Goal: Entertainment & Leisure: Consume media (video, audio)

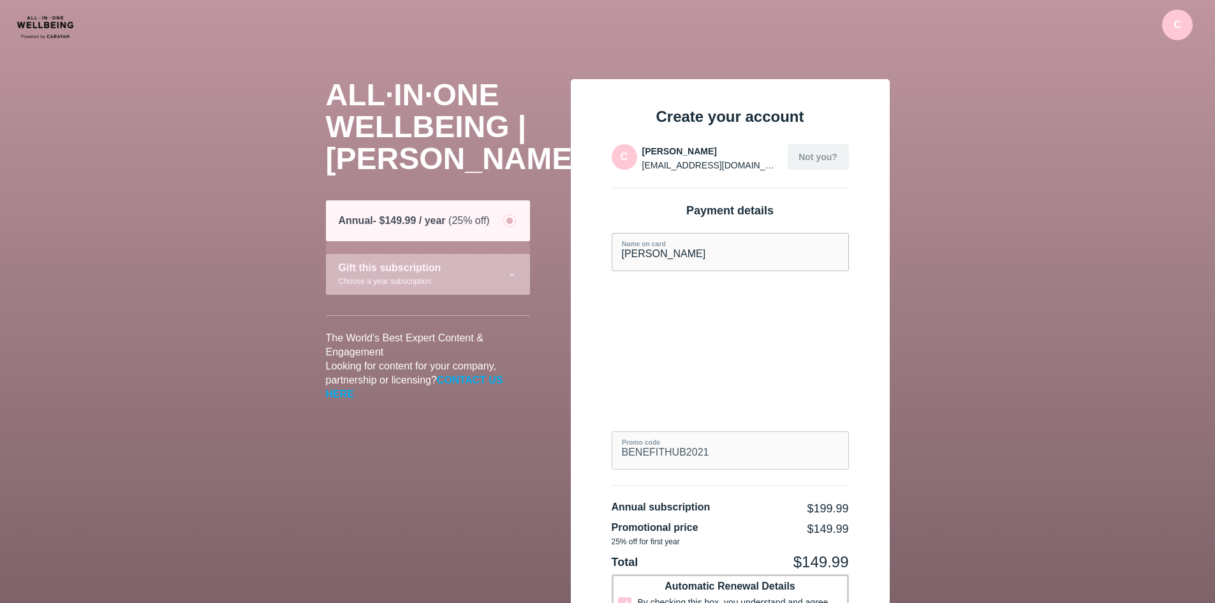
scroll to position [323, 0]
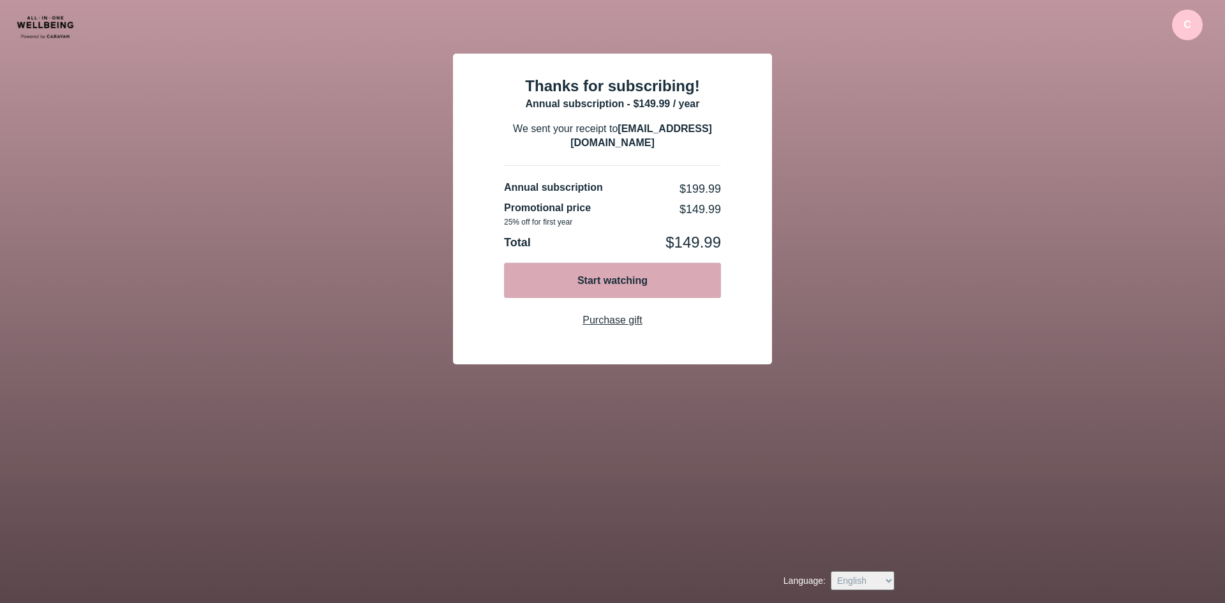
click at [609, 281] on div "Start watching" at bounding box center [612, 281] width 89 height 14
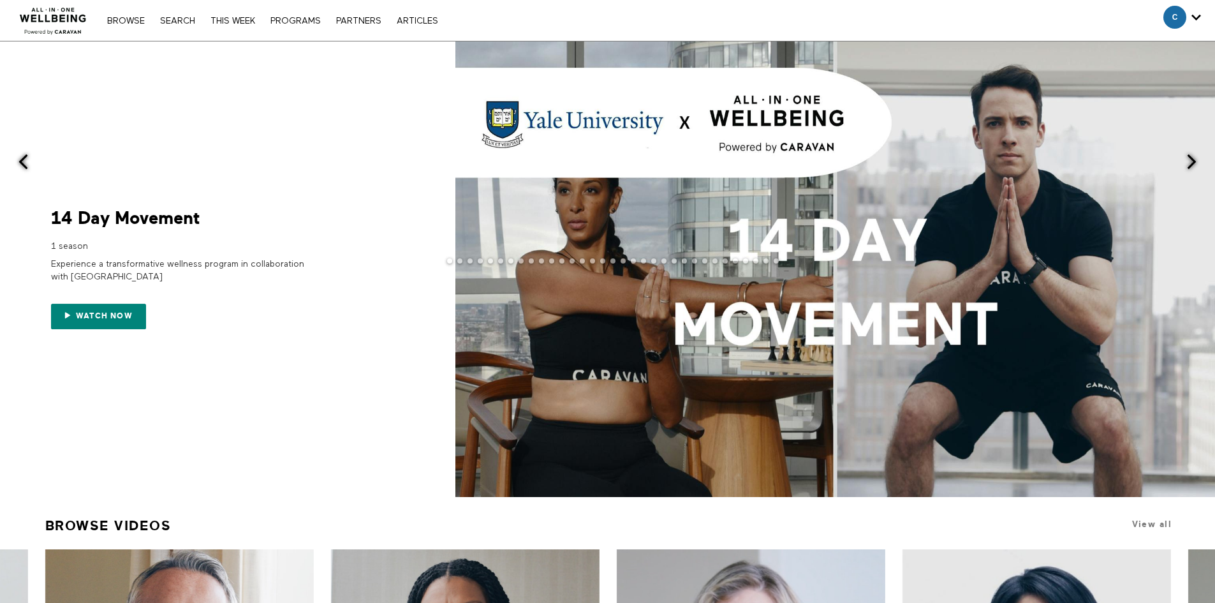
click at [924, 323] on span at bounding box center [836, 269] width 760 height 456
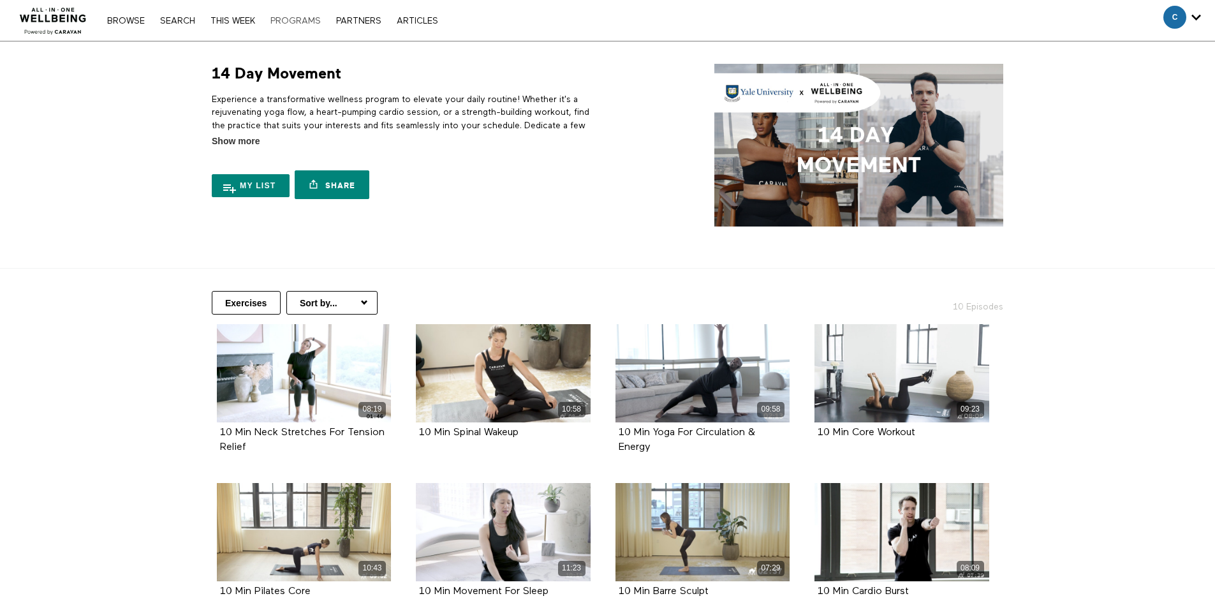
click at [293, 22] on link "PROGRAMS" at bounding box center [295, 21] width 63 height 9
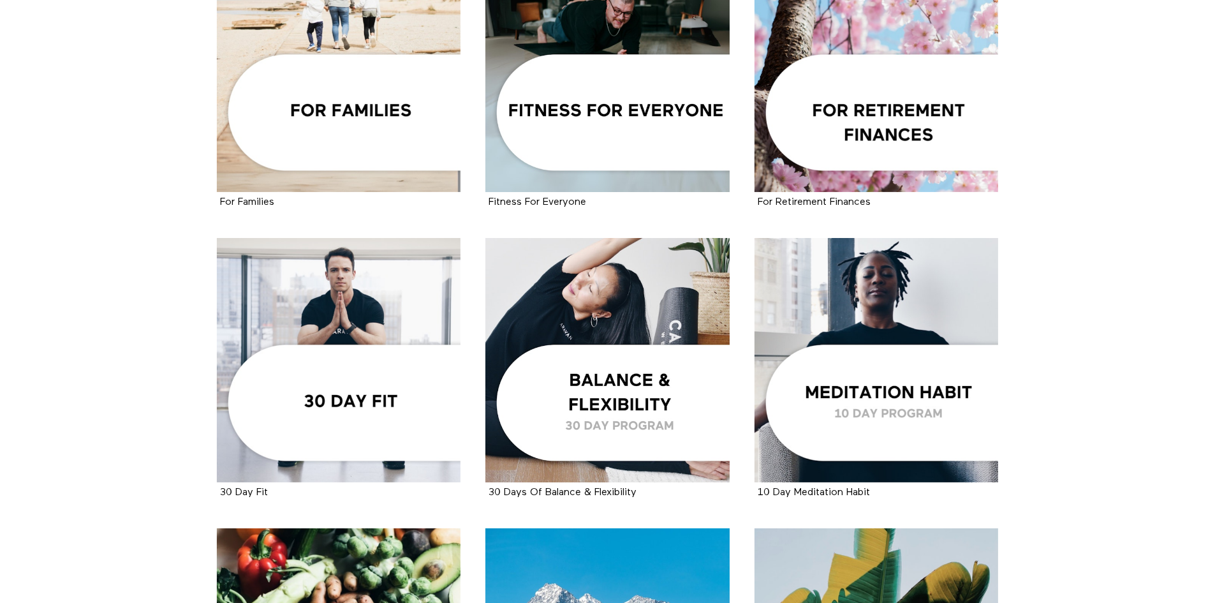
scroll to position [1276, 0]
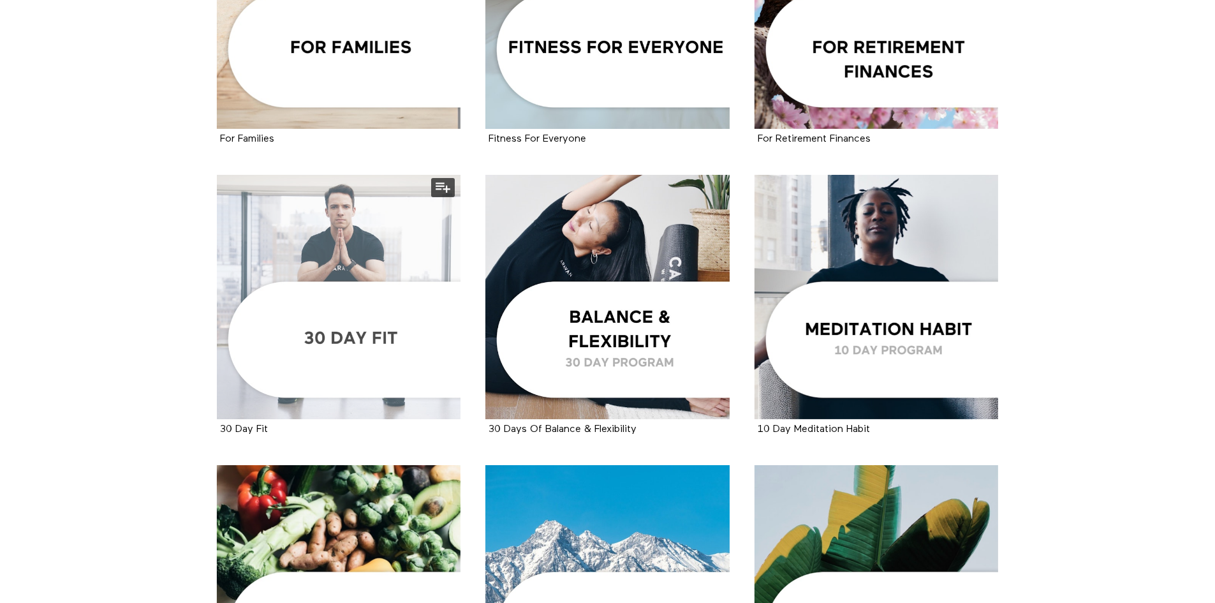
click at [336, 259] on div at bounding box center [339, 297] width 244 height 244
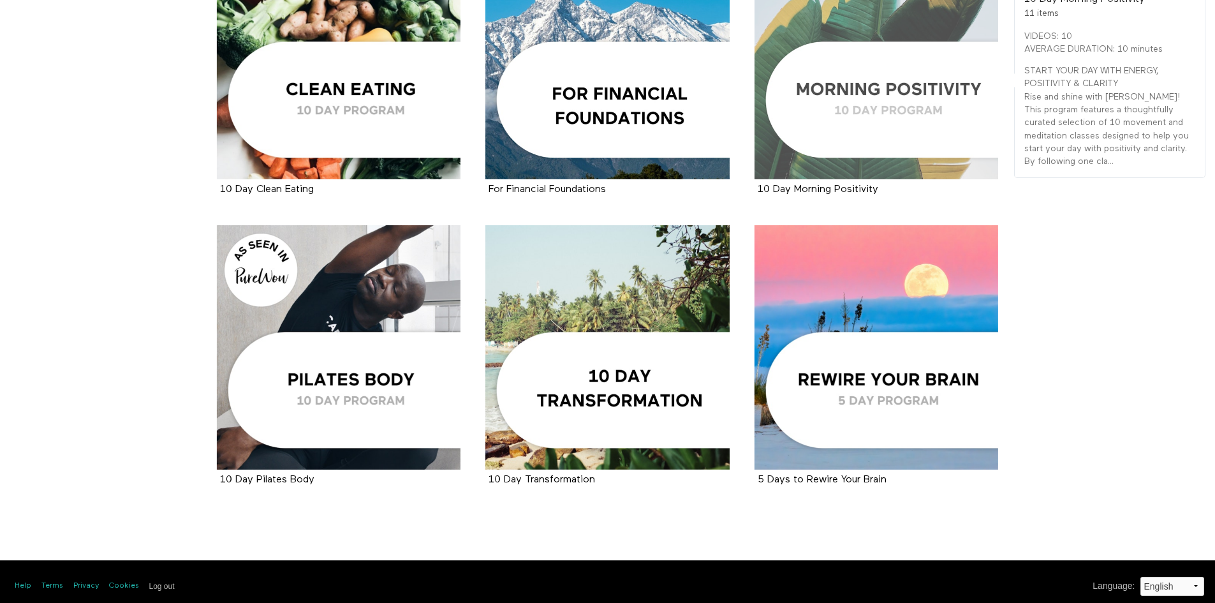
scroll to position [1815, 0]
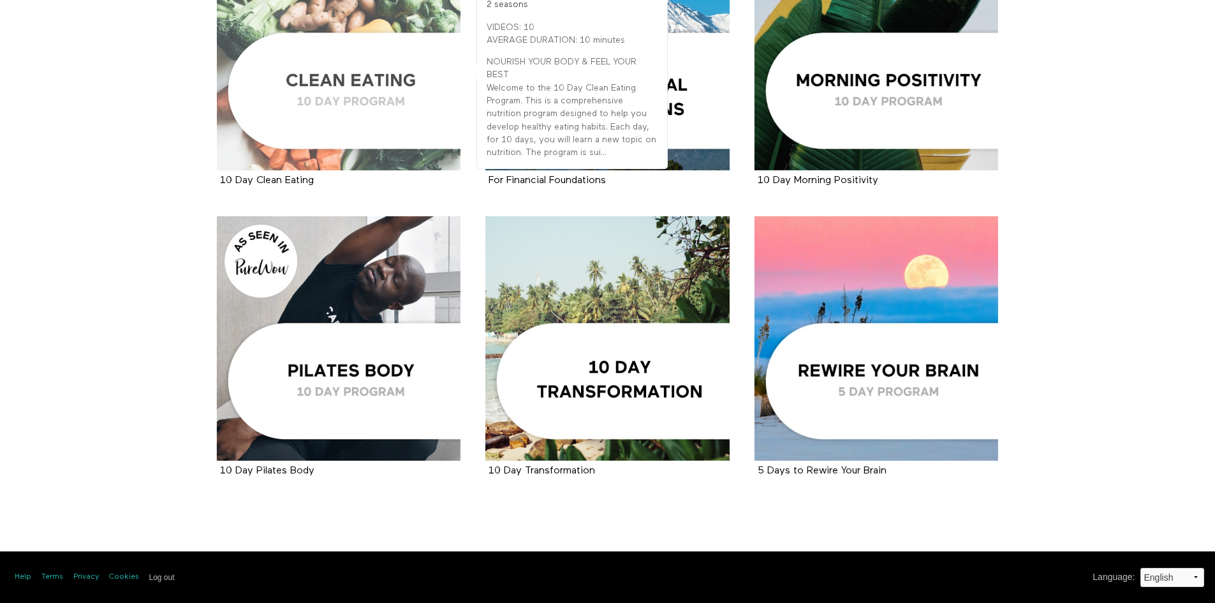
click at [373, 59] on div at bounding box center [339, 48] width 244 height 244
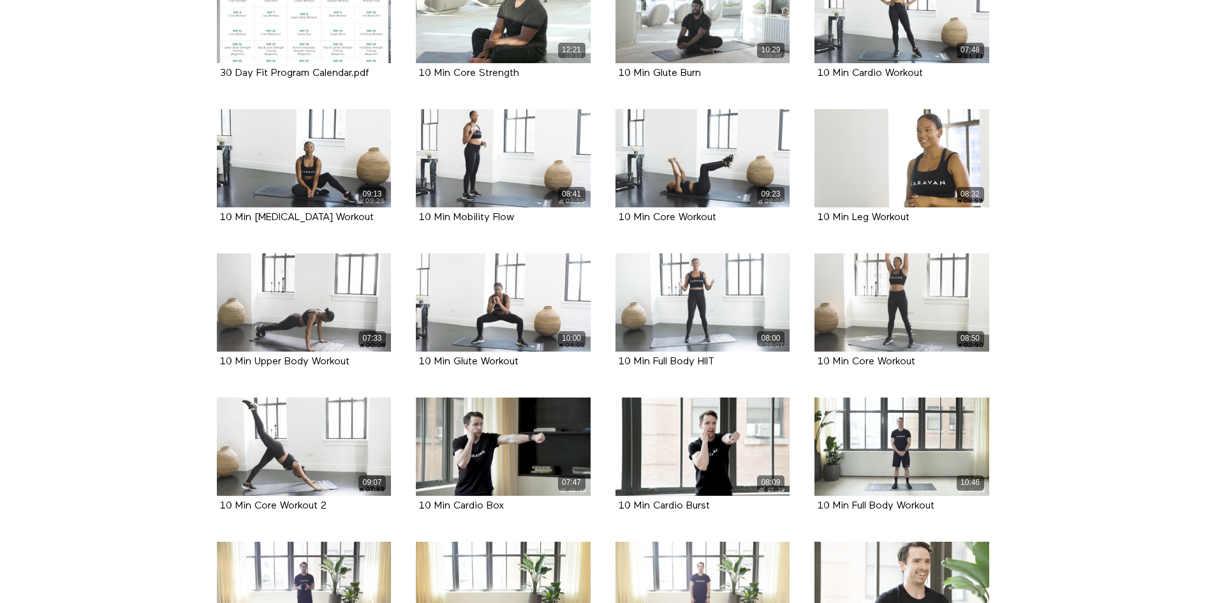
scroll to position [68, 0]
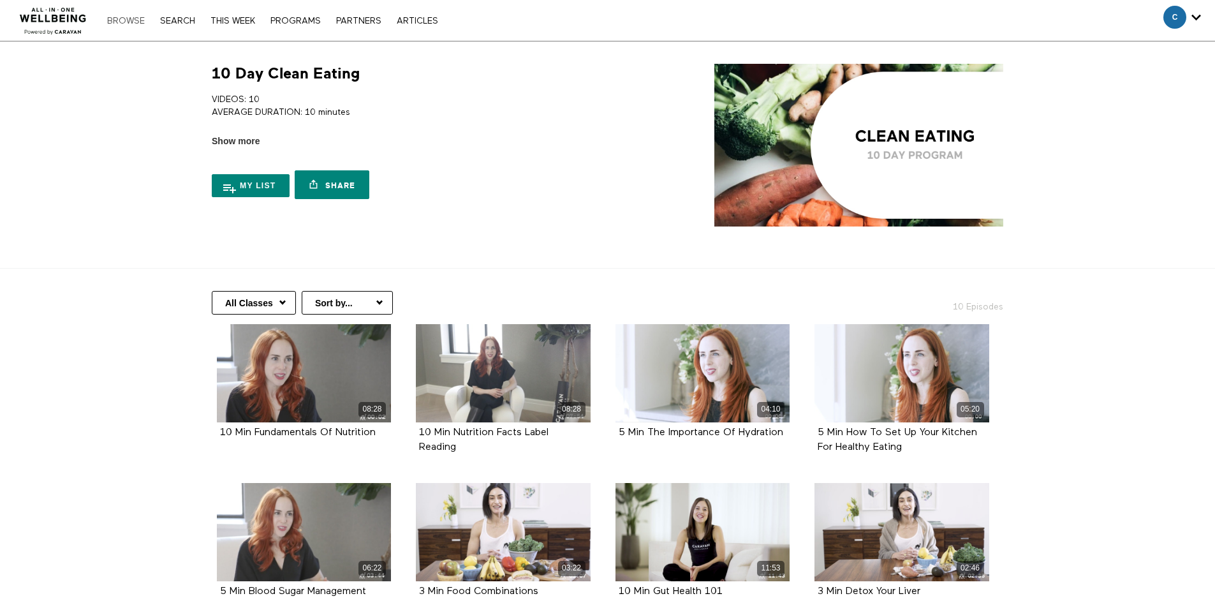
click at [130, 22] on link "Browse" at bounding box center [126, 21] width 50 height 9
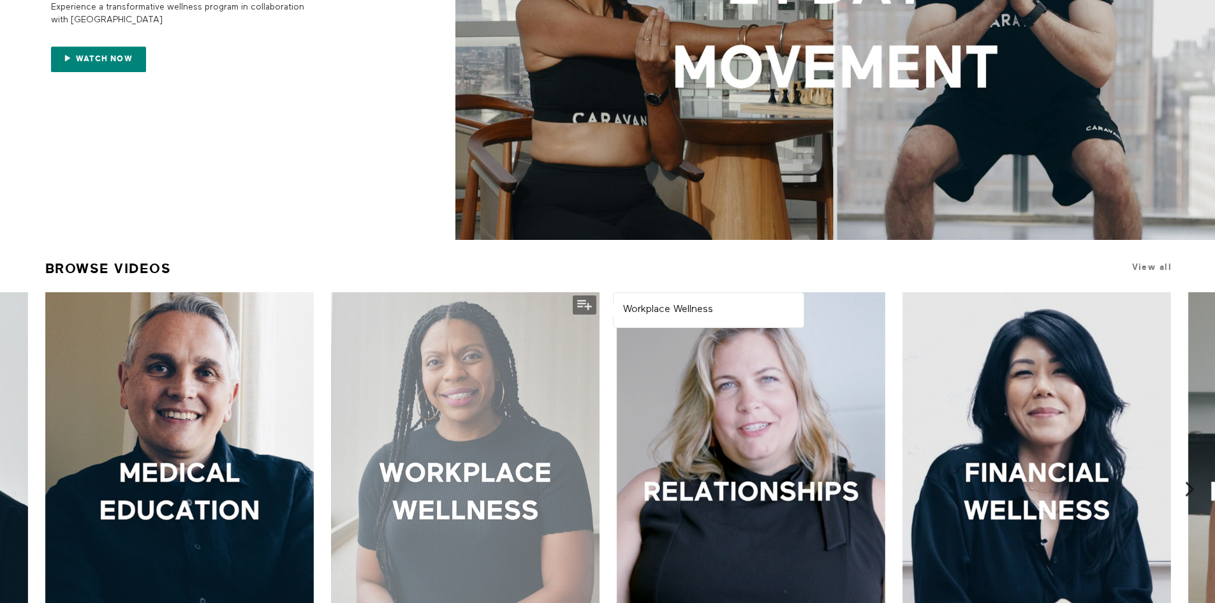
scroll to position [447, 0]
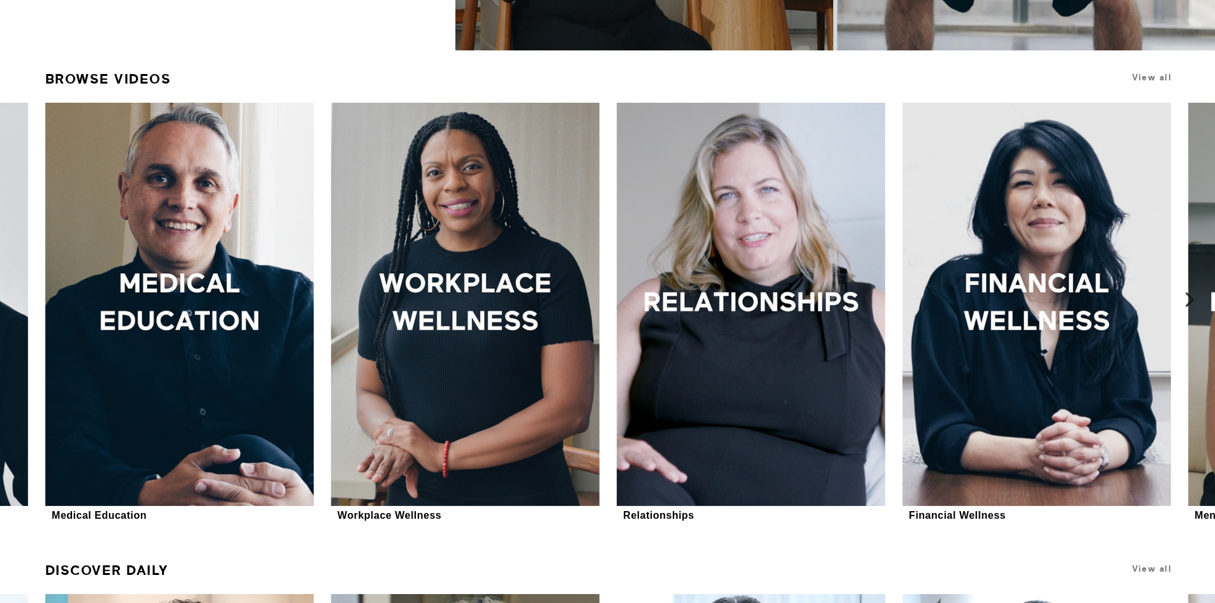
click at [1188, 293] on icon at bounding box center [1190, 300] width 16 height 16
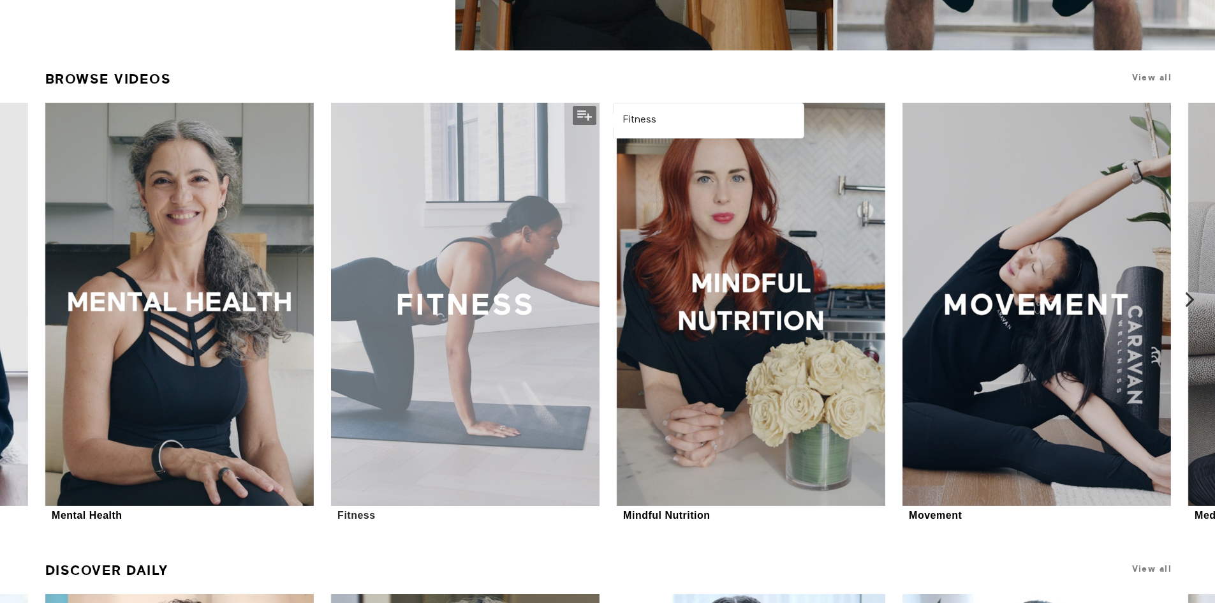
click at [491, 300] on div at bounding box center [465, 304] width 269 height 403
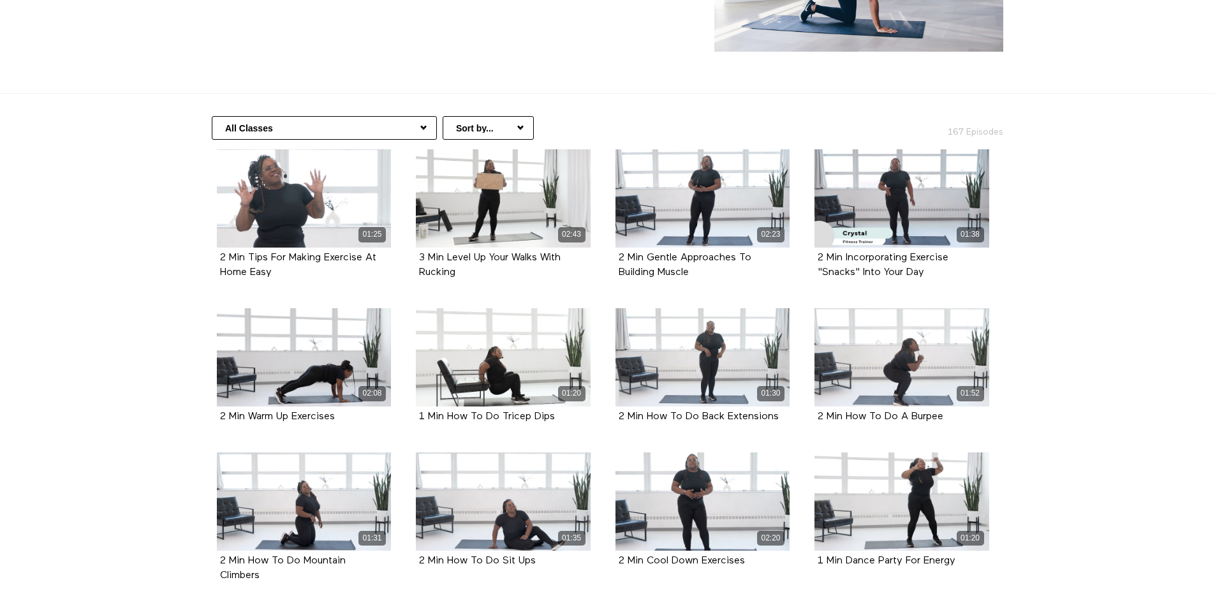
scroll to position [64, 0]
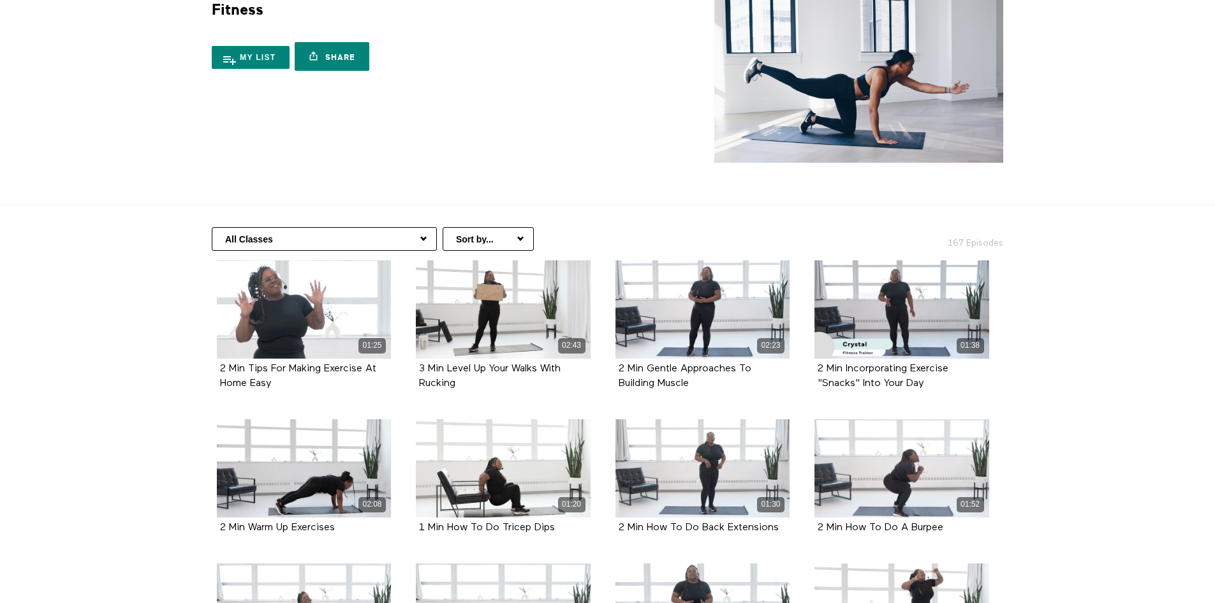
click at [452, 241] on select "Sort by... Alphabetical Release date" at bounding box center [488, 239] width 91 height 24
click at [379, 241] on select "All Classes Fitness Basics Workouts Over 10 Minutes Strength Training HIIT & Ca…" at bounding box center [324, 239] width 225 height 24
select select "https://app.allinonewellbeing.com/fitness-3/season:5"
click at [212, 227] on select "All Classes Fitness Basics Workouts Over 10 Minutes Strength Training HIIT & Ca…" at bounding box center [324, 239] width 225 height 24
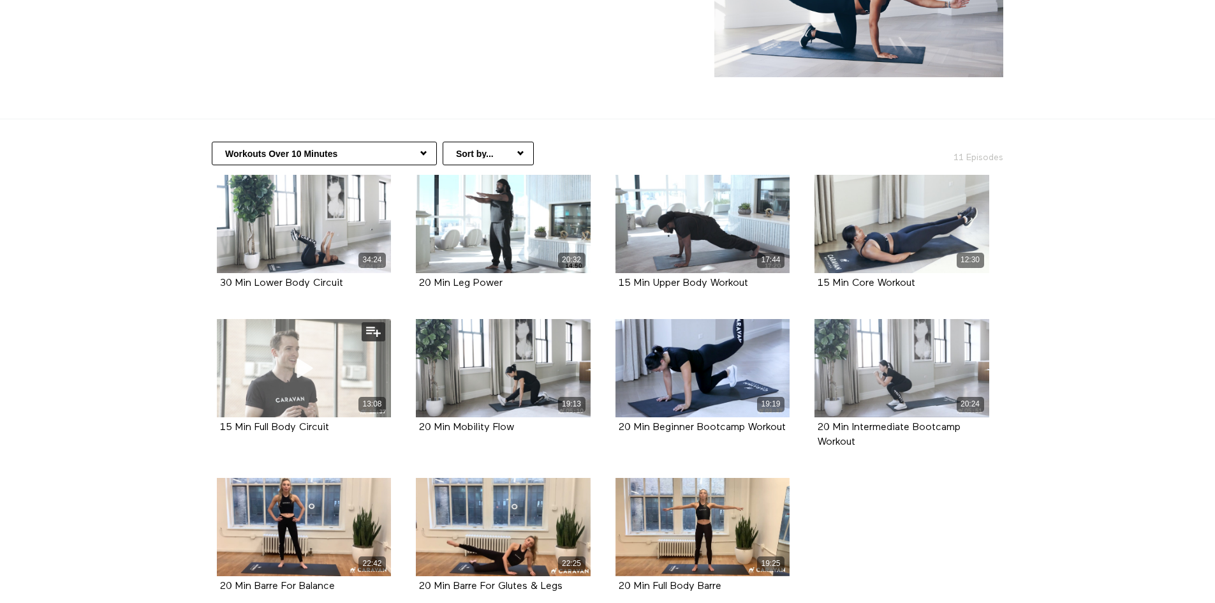
scroll to position [191, 0]
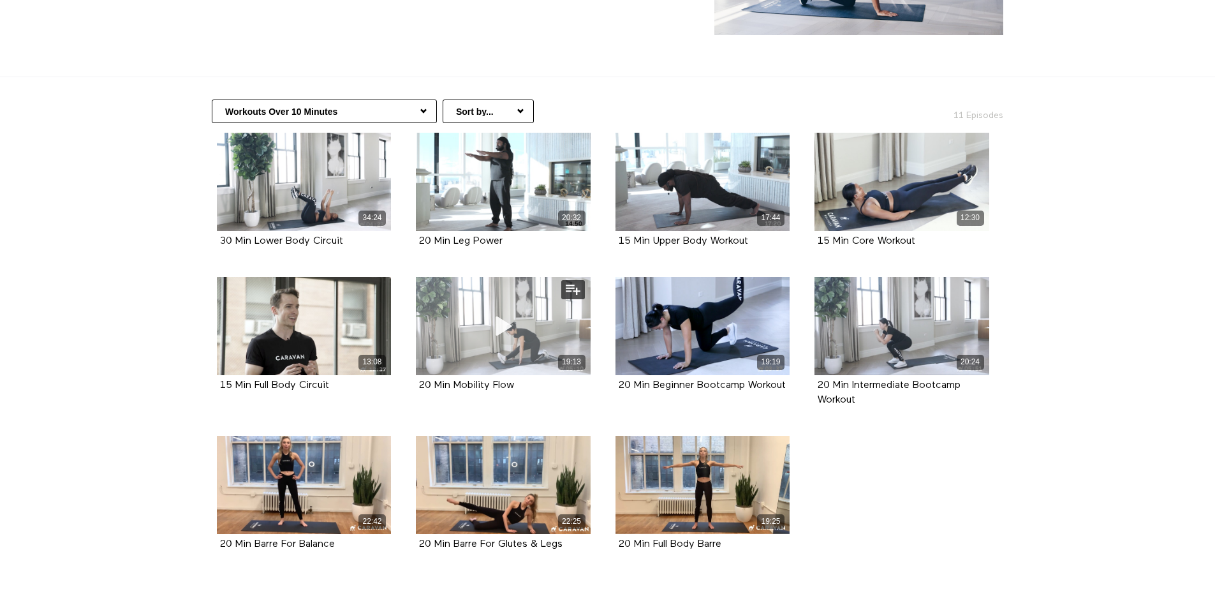
click at [503, 342] on span at bounding box center [503, 326] width 38 height 38
